Goal: Information Seeking & Learning: Learn about a topic

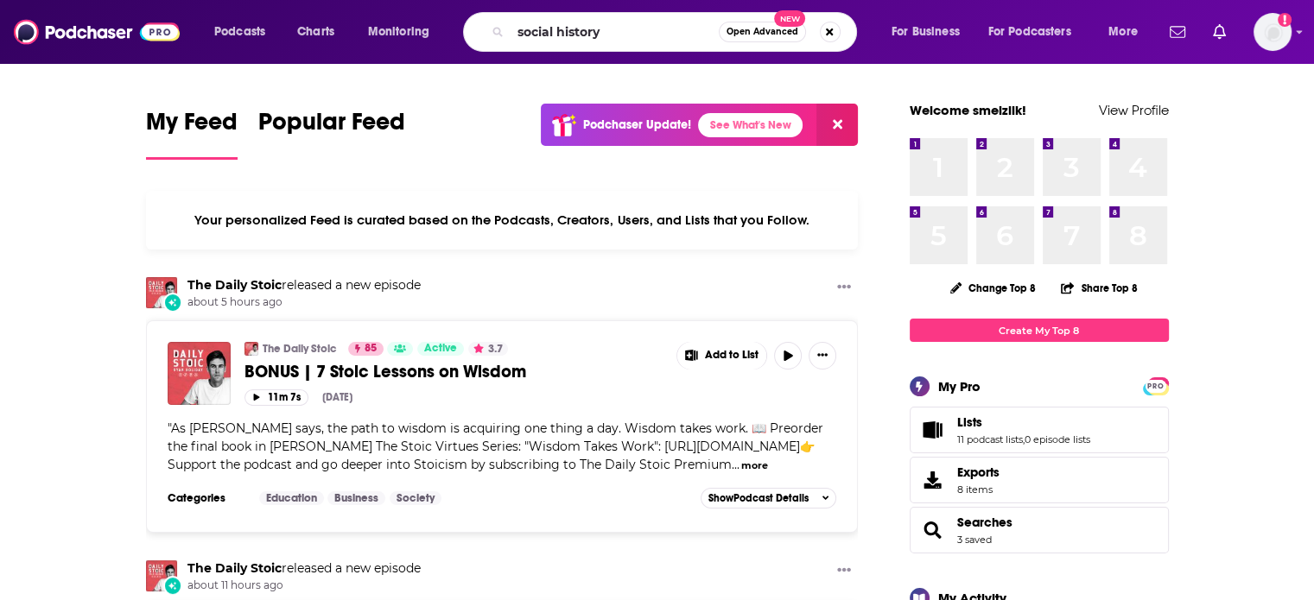
type input "social history"
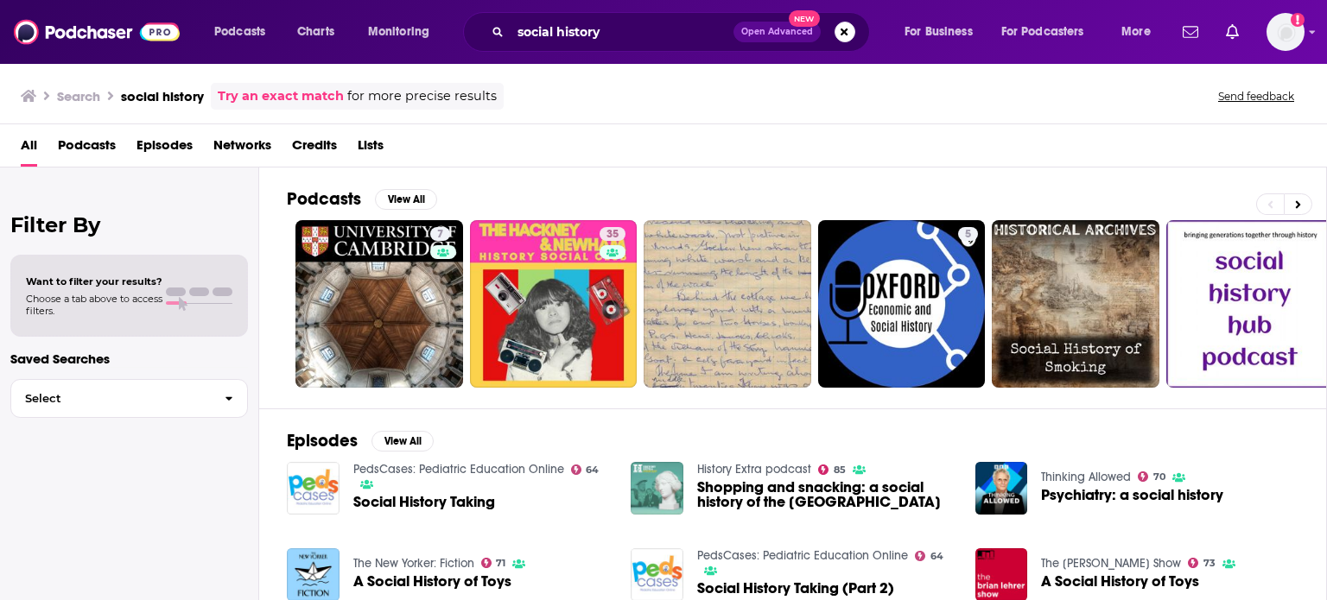
click at [466, 501] on span "Social History Taking" at bounding box center [424, 502] width 142 height 15
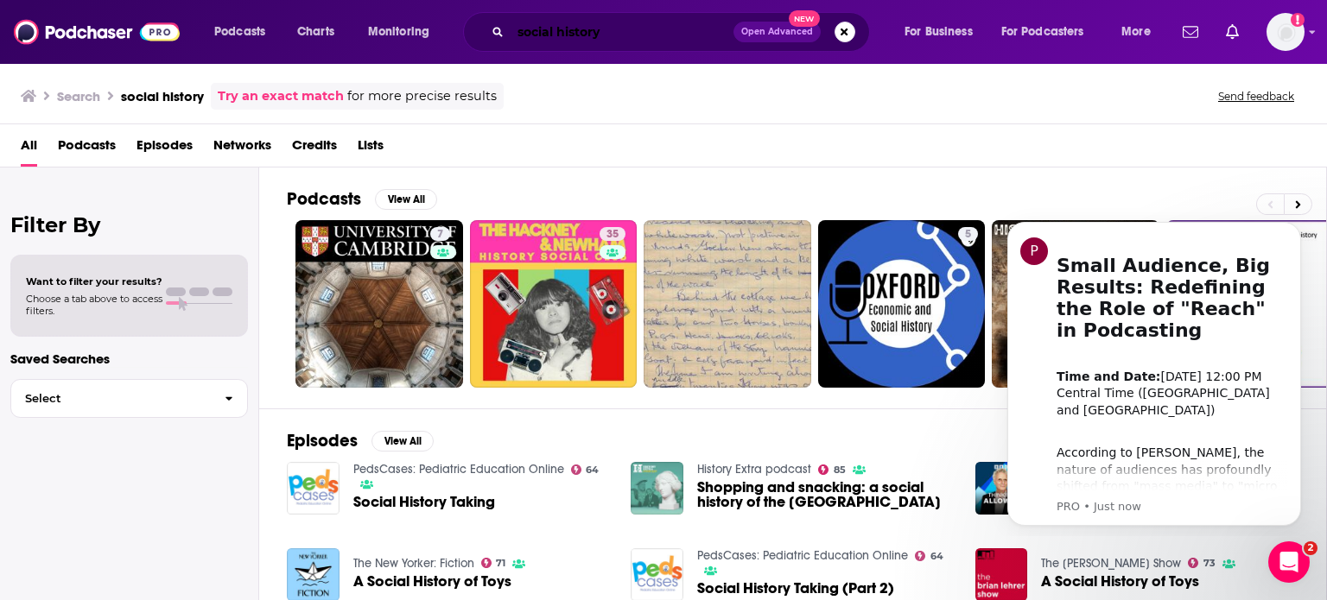
click at [599, 41] on input "social history" at bounding box center [621, 32] width 223 height 28
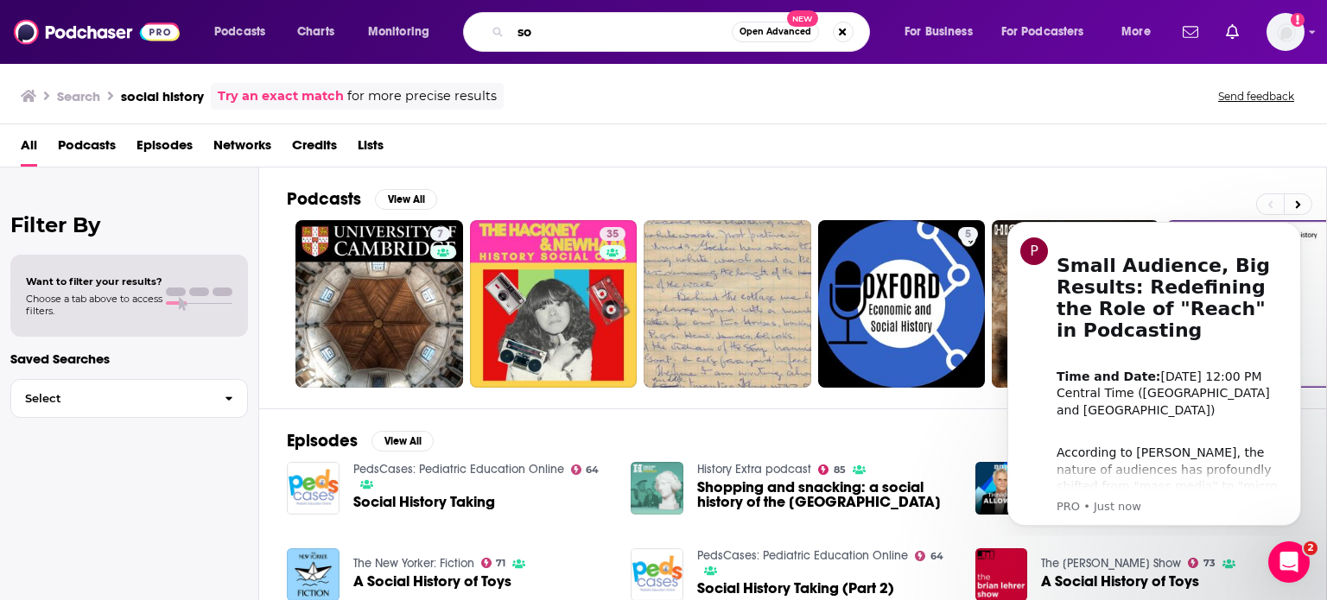
type input "s"
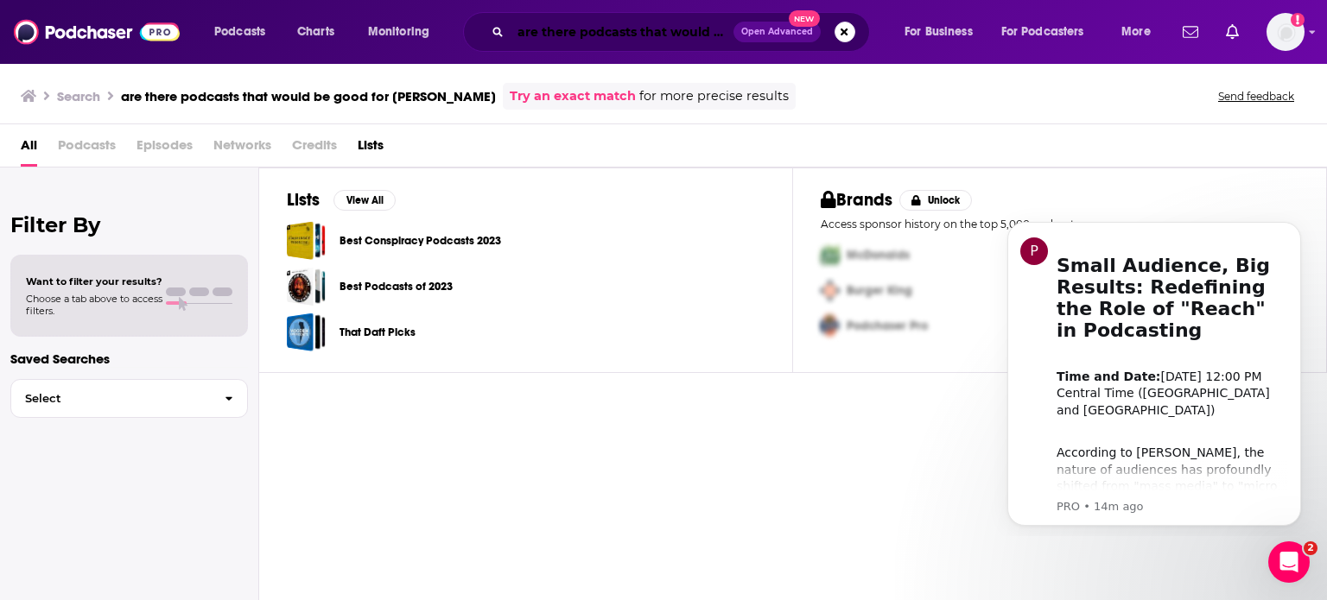
click at [677, 32] on input "are there podcasts that would be good for [PERSON_NAME]" at bounding box center [621, 32] width 223 height 28
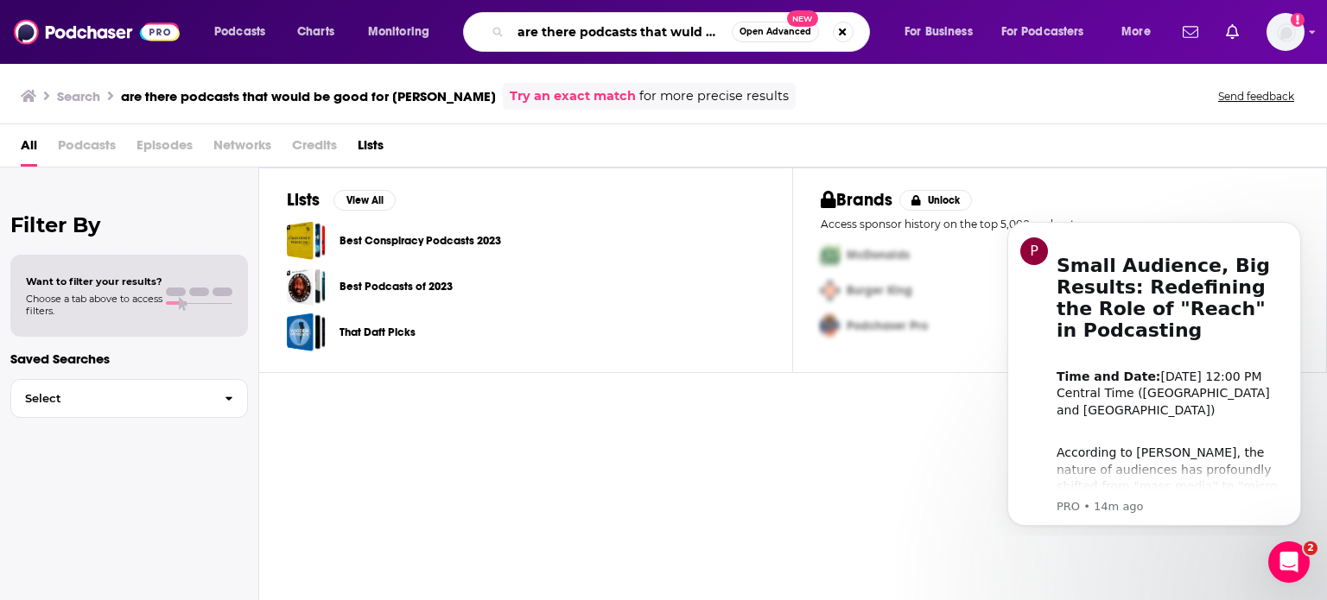
type input "are there podcasts that wuld be good for [PERSON_NAME]"
